Goal: Task Accomplishment & Management: Manage account settings

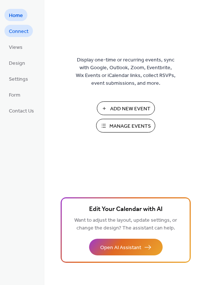
click at [30, 35] on link "Connect" at bounding box center [18, 31] width 28 height 12
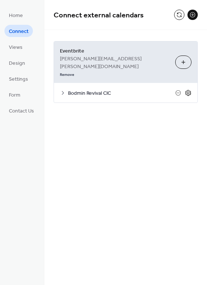
click at [188, 89] on icon at bounding box center [188, 92] width 7 height 7
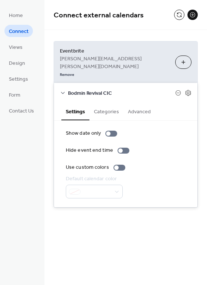
click at [115, 102] on button "Categories" at bounding box center [106, 110] width 34 height 17
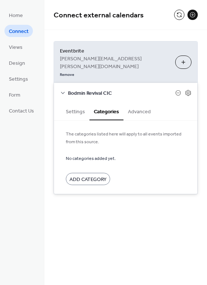
click at [135, 102] on button "Advanced" at bounding box center [139, 110] width 32 height 17
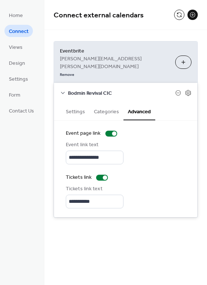
click at [102, 102] on button "Categories" at bounding box center [106, 110] width 34 height 17
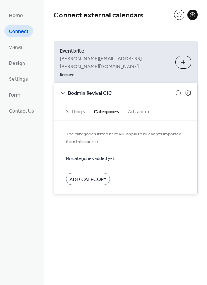
click at [138, 102] on button "Advanced" at bounding box center [139, 110] width 32 height 17
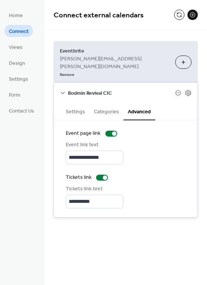
click at [105, 102] on button "Categories" at bounding box center [106, 110] width 34 height 17
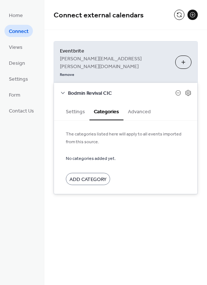
click at [139, 102] on button "Advanced" at bounding box center [139, 110] width 32 height 17
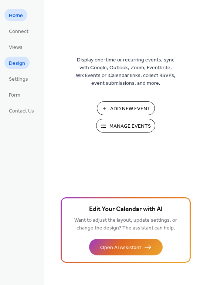
click at [14, 62] on span "Design" at bounding box center [17, 63] width 16 height 8
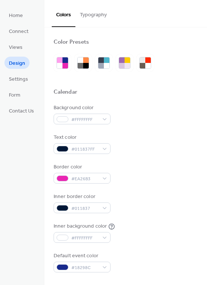
click at [93, 14] on button "Typography" at bounding box center [93, 13] width 36 height 26
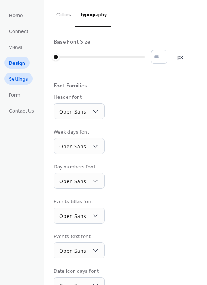
click at [23, 78] on span "Settings" at bounding box center [18, 79] width 19 height 8
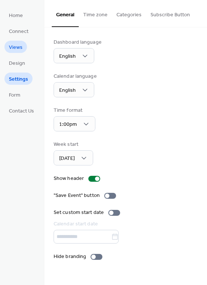
click at [23, 45] on link "Views" at bounding box center [15, 47] width 23 height 12
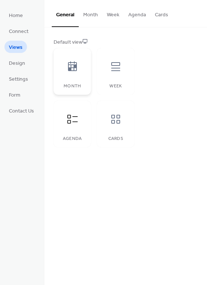
click at [76, 69] on icon at bounding box center [72, 66] width 9 height 10
click at [139, 14] on button "Agenda" at bounding box center [137, 13] width 27 height 26
